Goal: Navigation & Orientation: Find specific page/section

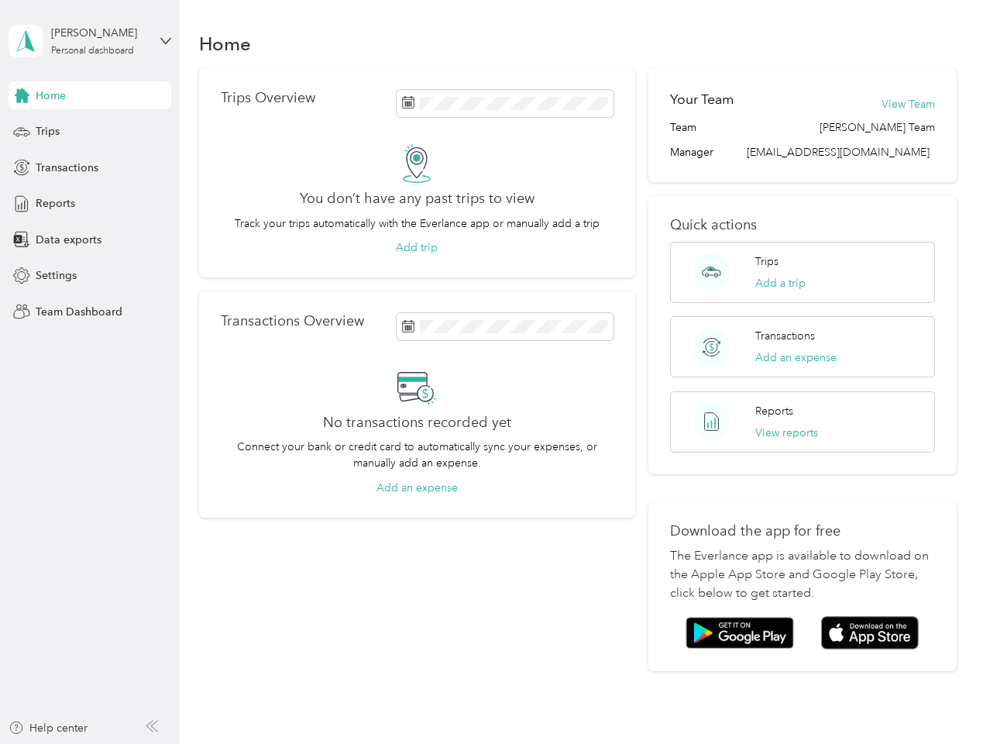
click at [491, 372] on div "No transactions recorded yet Connect your bank or credit card to automatically …" at bounding box center [417, 431] width 393 height 129
click at [90, 41] on div "[PERSON_NAME]" at bounding box center [99, 33] width 97 height 16
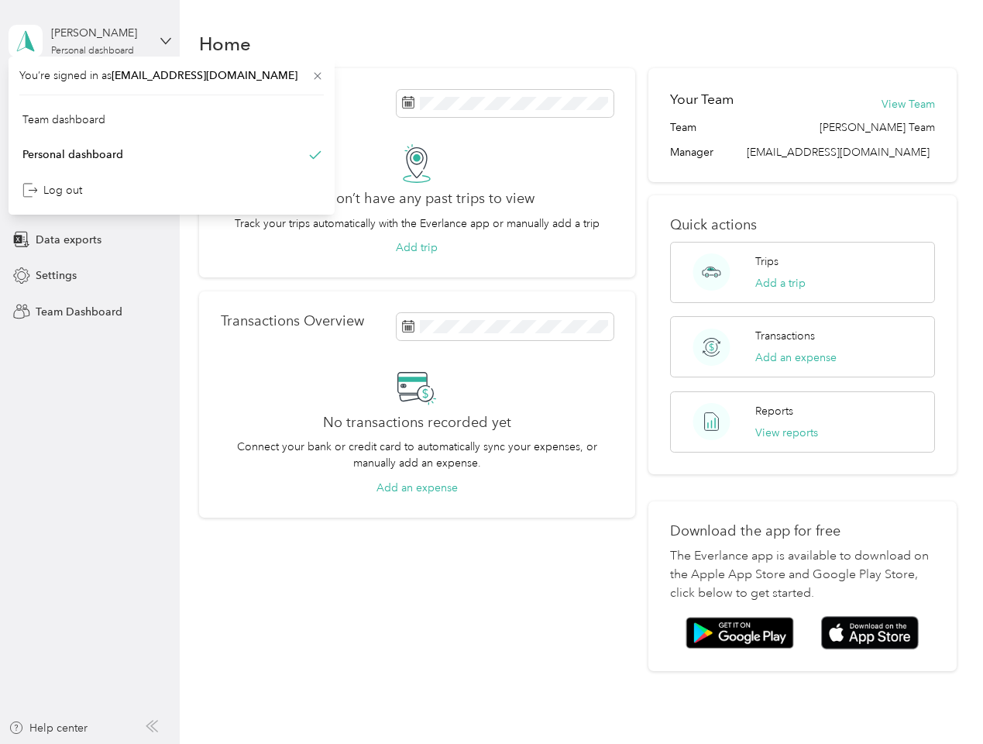
click at [22, 95] on div "You’re signed in as [EMAIL_ADDRESS][DOMAIN_NAME] Team dashboard Personal dashbo…" at bounding box center [172, 136] width 326 height 158
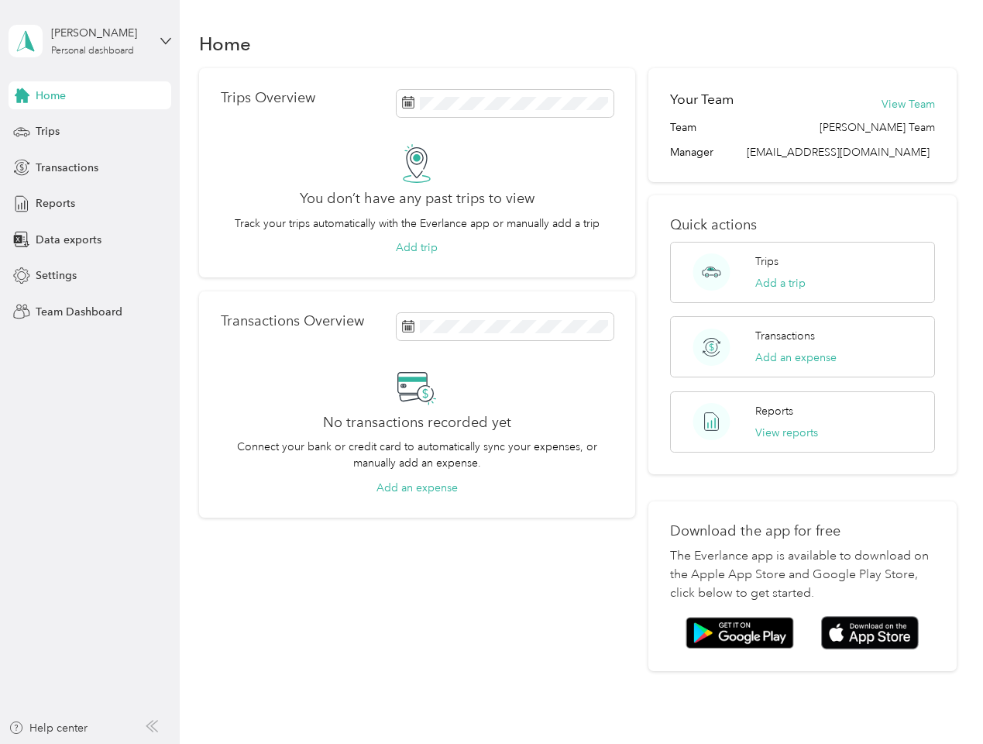
click at [90, 132] on div "Trips" at bounding box center [90, 132] width 163 height 28
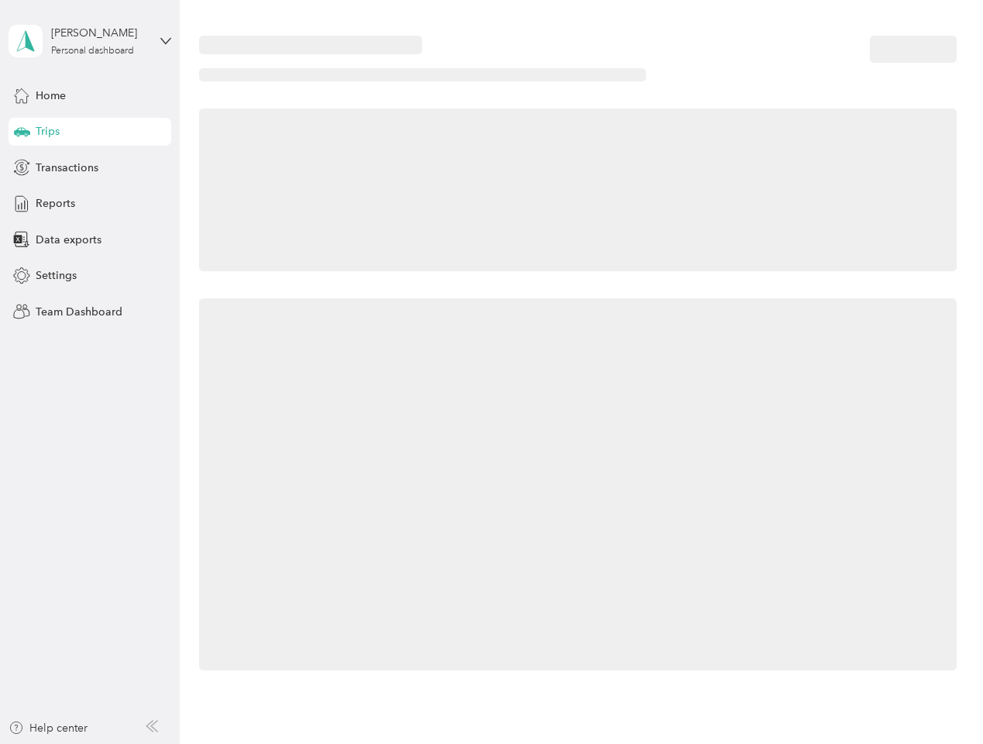
click at [22, 132] on icon at bounding box center [22, 131] width 16 height 8
click at [90, 167] on span "Transactions" at bounding box center [67, 168] width 63 height 16
click at [22, 167] on icon at bounding box center [21, 167] width 17 height 17
click at [90, 204] on div "Reports" at bounding box center [90, 204] width 163 height 28
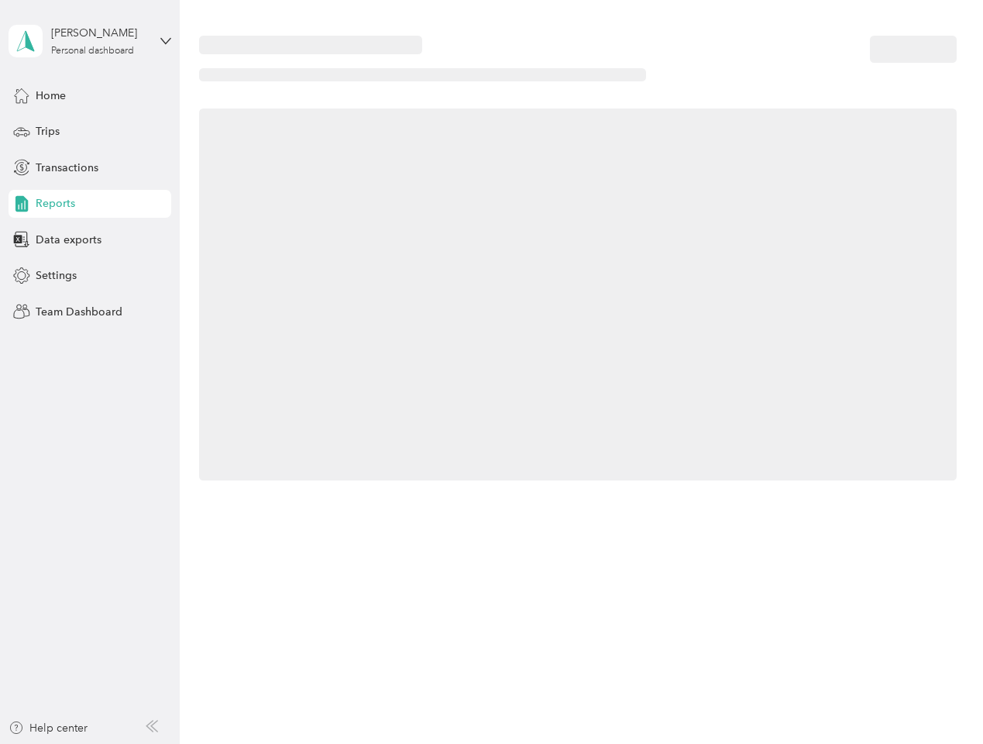
click at [22, 204] on icon at bounding box center [21, 203] width 17 height 17
